Goal: Task Accomplishment & Management: Manage account settings

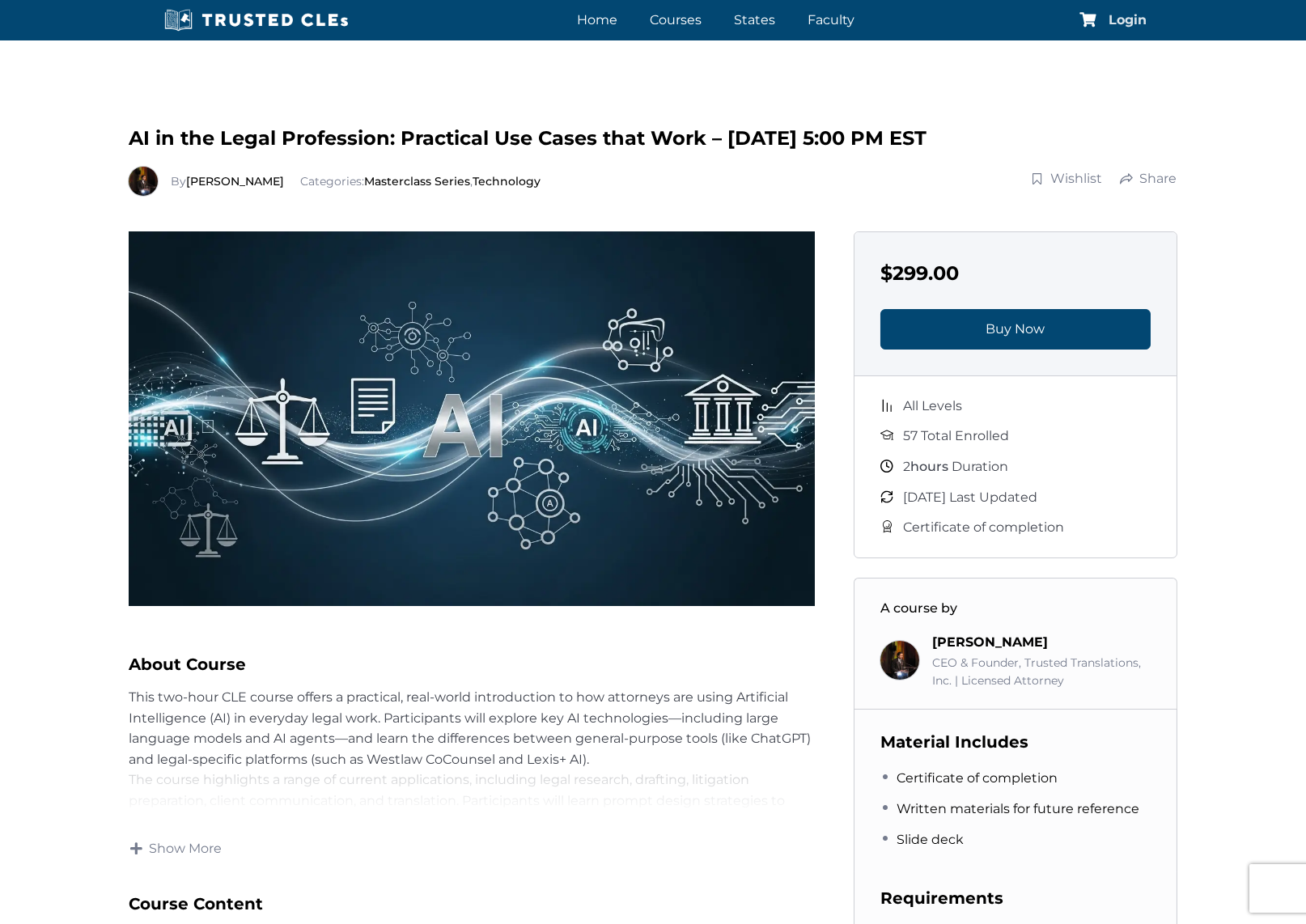
click at [1133, 22] on span "Login" at bounding box center [1128, 21] width 38 height 13
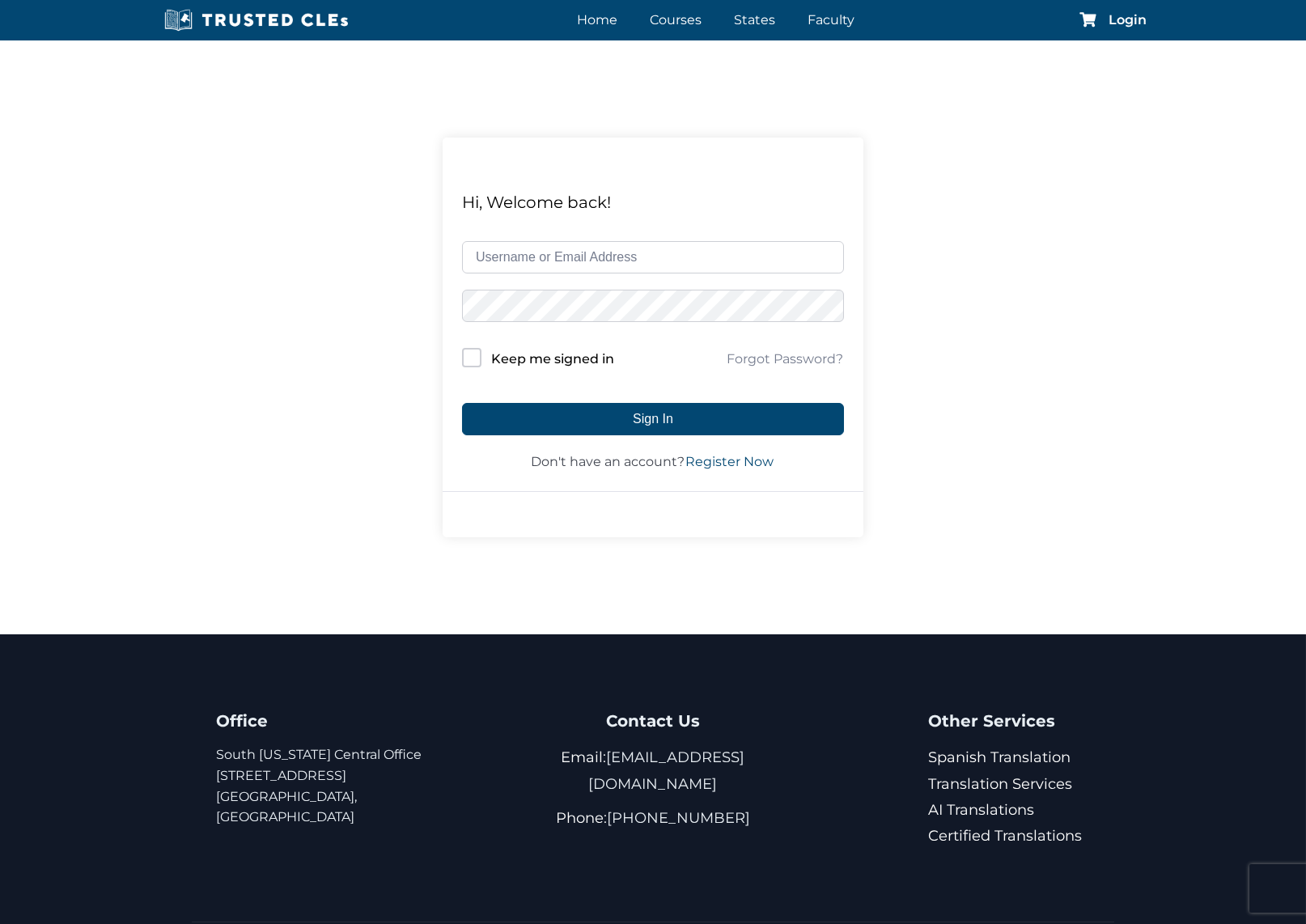
click at [565, 262] on input "text" at bounding box center [653, 258] width 382 height 32
type input "[EMAIL_ADDRESS][DOMAIN_NAME]"
click at [462, 403] on button "Sign In" at bounding box center [653, 419] width 382 height 32
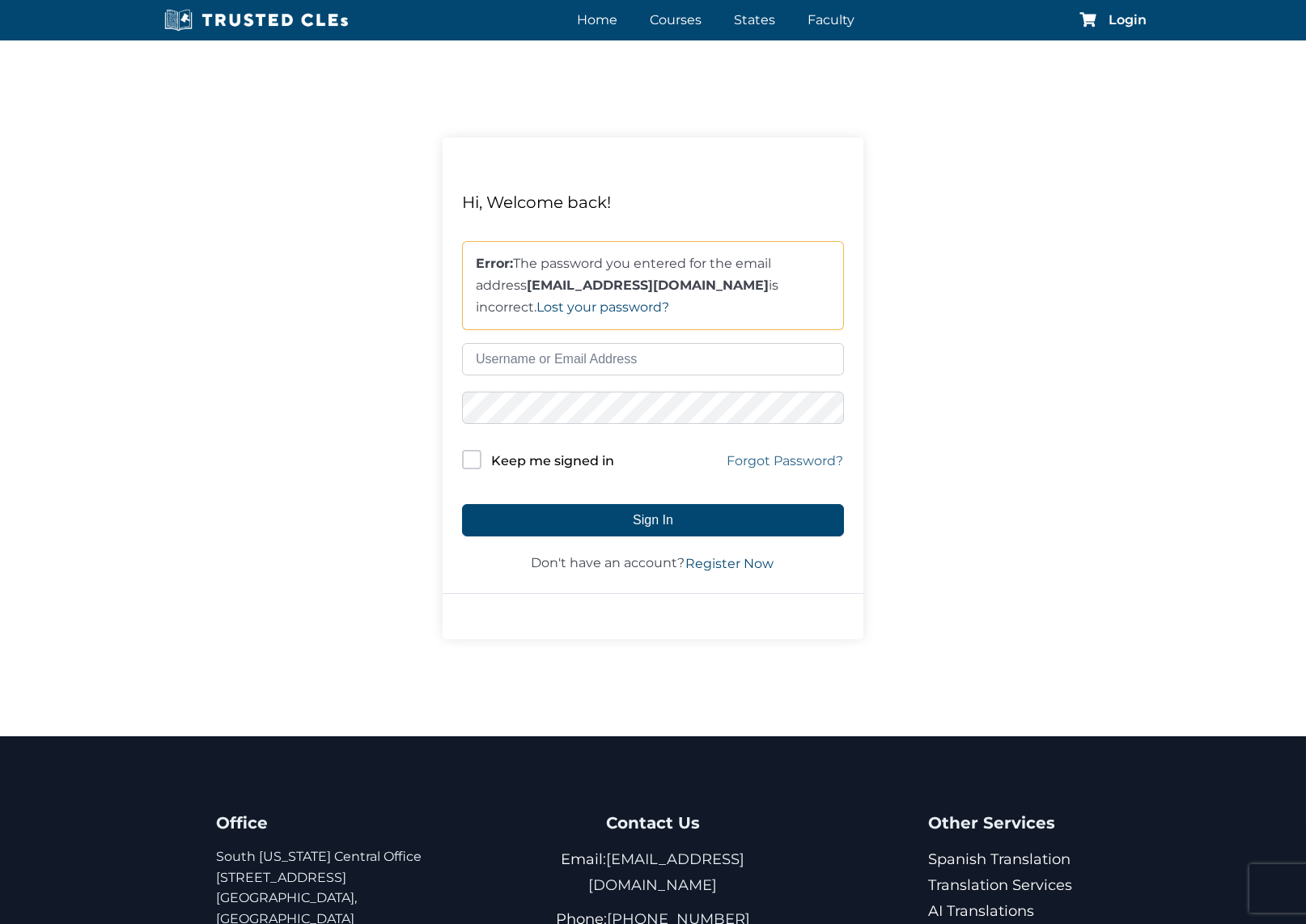
click at [783, 459] on link "Forgot Password?" at bounding box center [785, 461] width 118 height 20
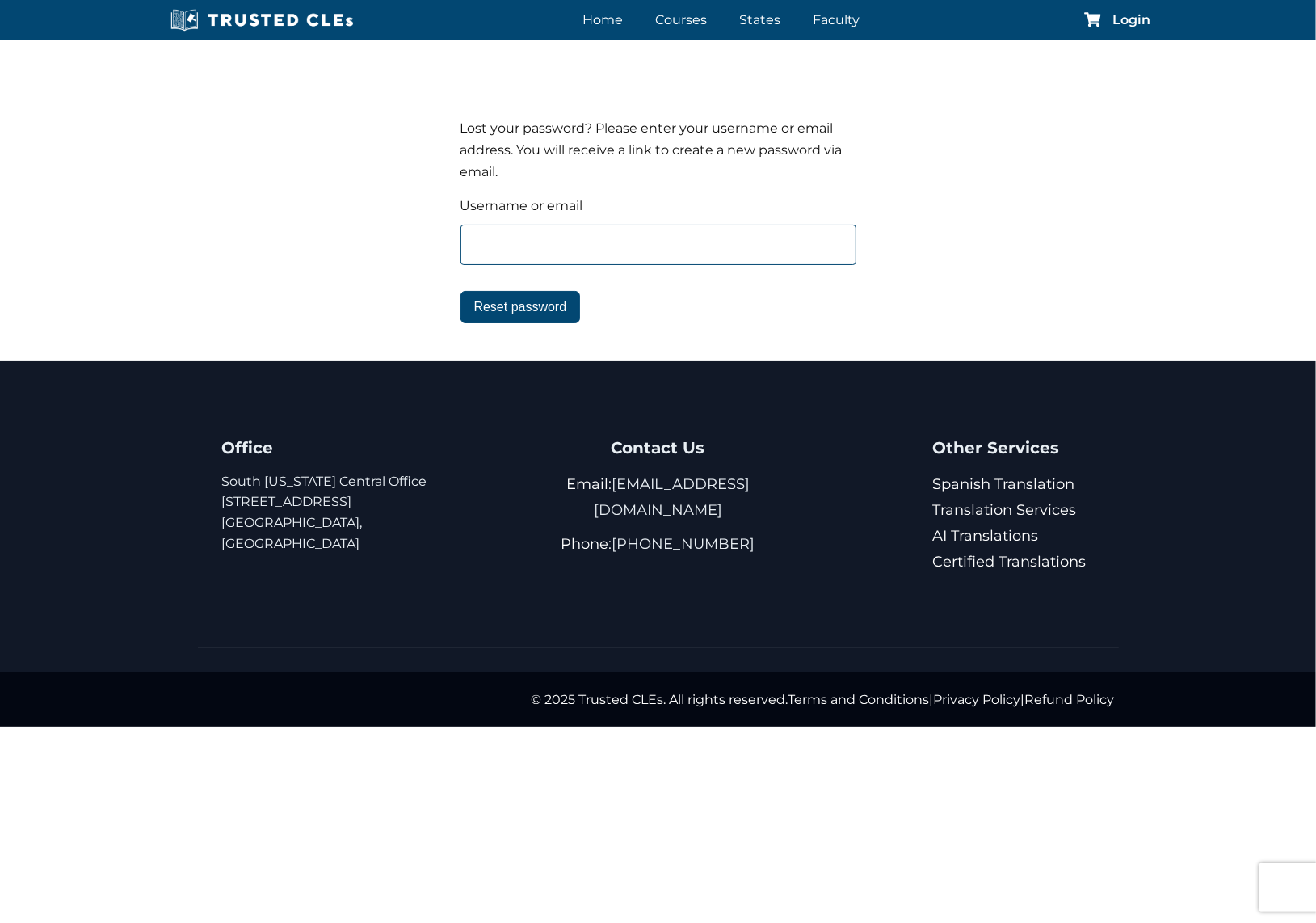
click at [536, 243] on input "text" at bounding box center [658, 245] width 396 height 41
type input "jmills@michlesbooth.com"
click at [510, 305] on button "Reset password" at bounding box center [520, 307] width 120 height 32
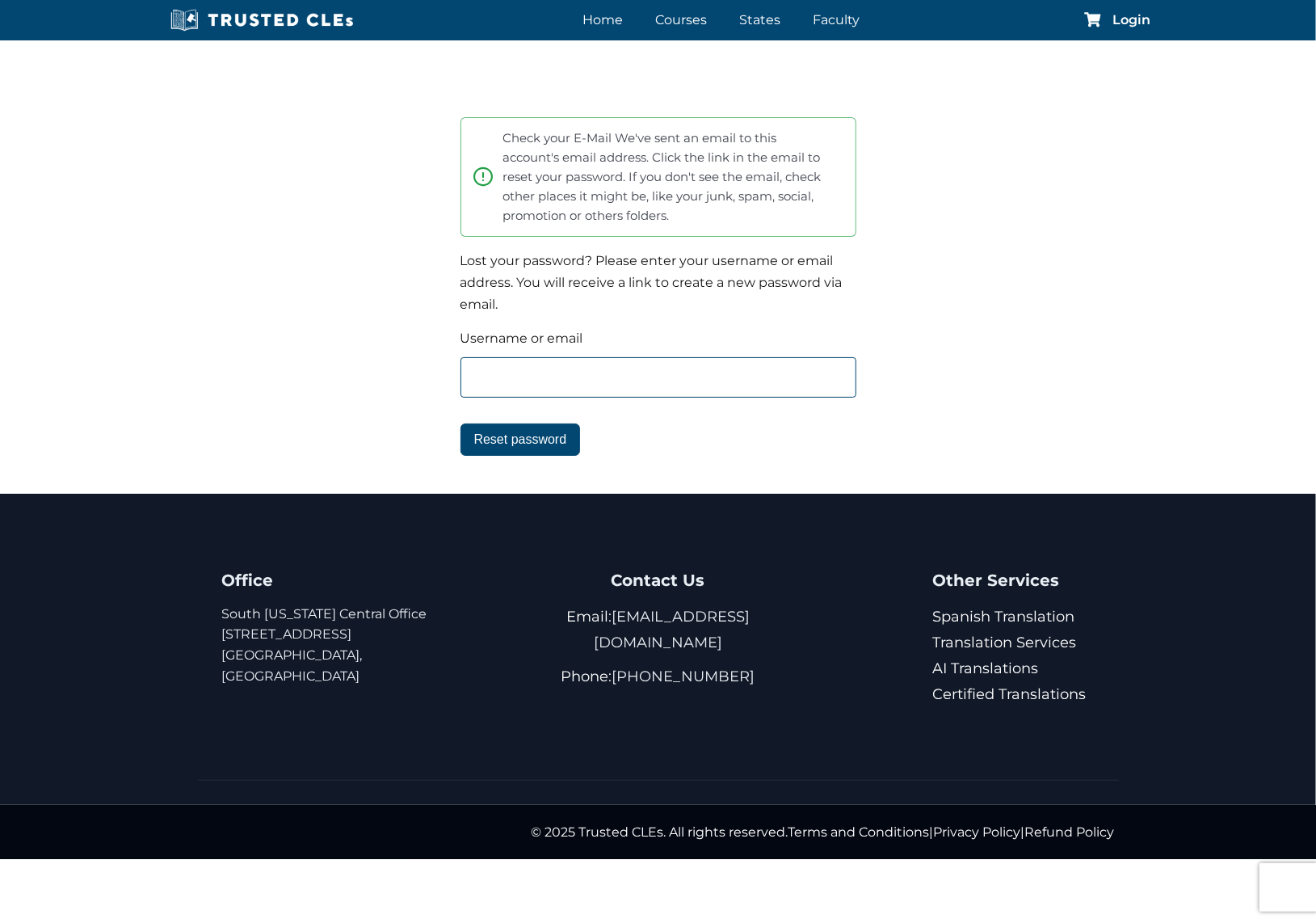
click at [605, 374] on input "text" at bounding box center [658, 377] width 396 height 41
click at [297, 339] on div "Check your E-Mail We've sent an email to this account's email address. Click th…" at bounding box center [658, 299] width 1316 height 389
